Goal: Task Accomplishment & Management: Use online tool/utility

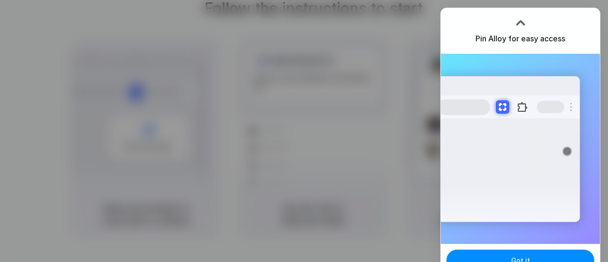
click at [364, 136] on div at bounding box center [304, 131] width 608 height 262
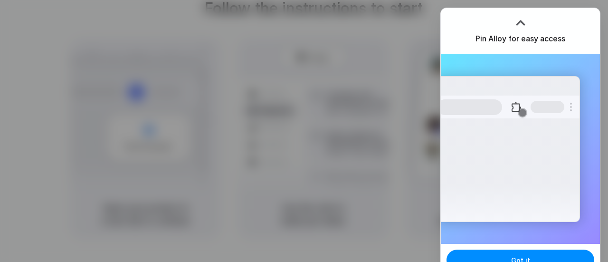
click at [522, 24] on div at bounding box center [520, 23] width 14 height 14
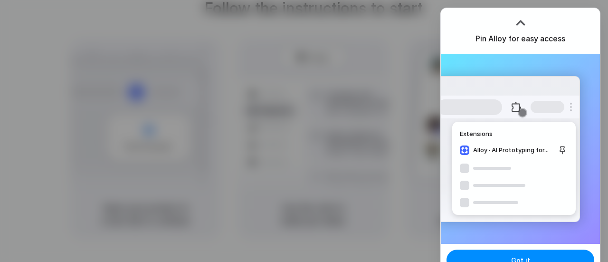
click at [521, 21] on div at bounding box center [520, 23] width 14 height 14
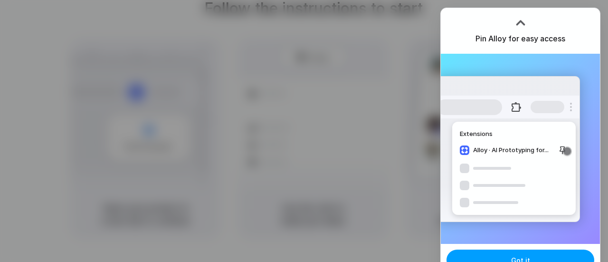
click at [534, 254] on button "Got it" at bounding box center [520, 259] width 148 height 21
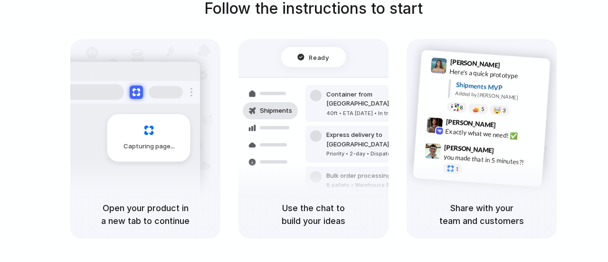
click at [155, 160] on div "Capturing page" at bounding box center [148, 137] width 83 height 47
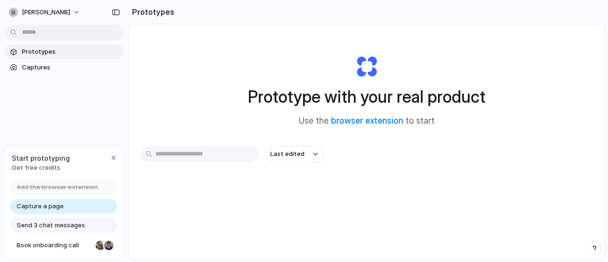
drag, startPoint x: 42, startPoint y: 165, endPoint x: 82, endPoint y: 156, distance: 40.9
click at [42, 164] on span "Get free credits" at bounding box center [41, 167] width 58 height 9
click at [117, 157] on button "button" at bounding box center [113, 157] width 11 height 11
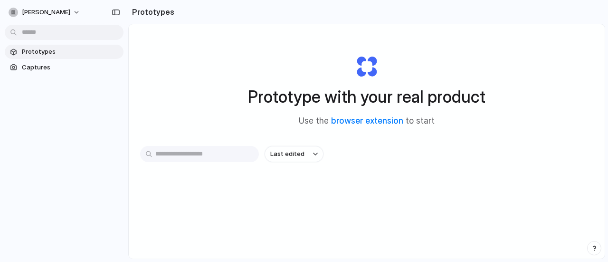
click at [98, 206] on div "eman-hany Prototypes Captures" at bounding box center [64, 131] width 128 height 262
click at [53, 71] on span "Captures" at bounding box center [71, 67] width 98 height 9
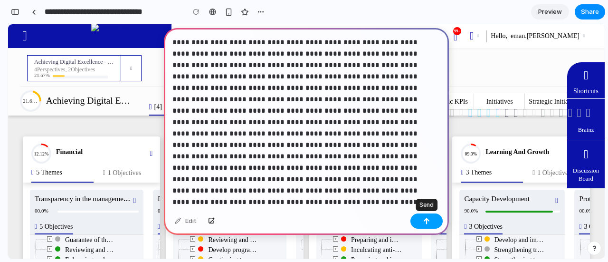
click at [429, 224] on div "button" at bounding box center [426, 220] width 7 height 7
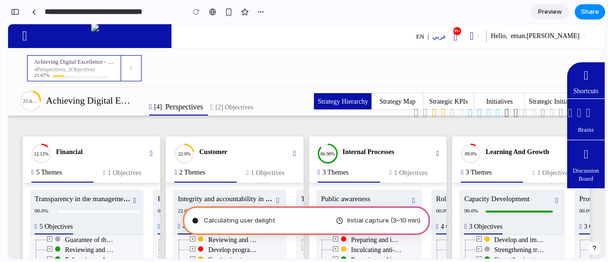
type input "**********"
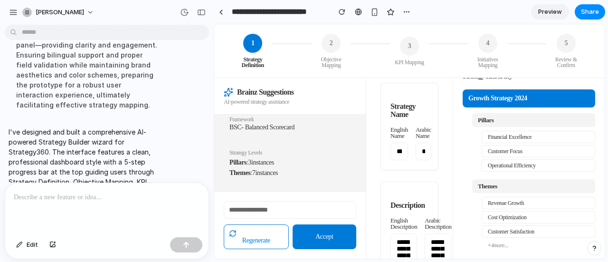
scroll to position [95, 0]
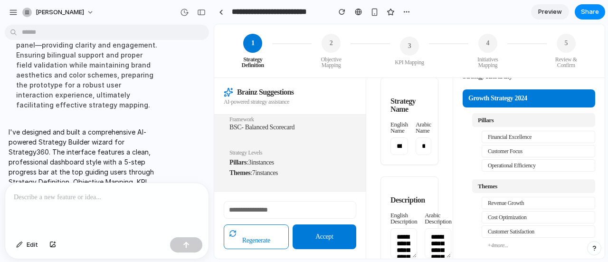
click at [547, 12] on span "Preview" at bounding box center [550, 11] width 24 height 9
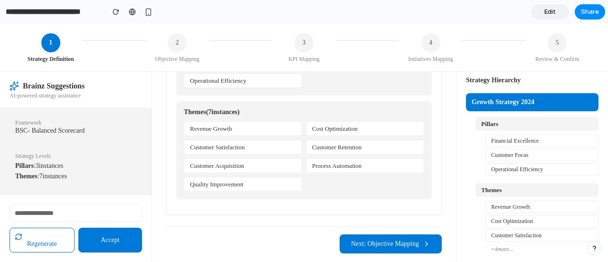
scroll to position [539, 0]
